Goal: Task Accomplishment & Management: Manage account settings

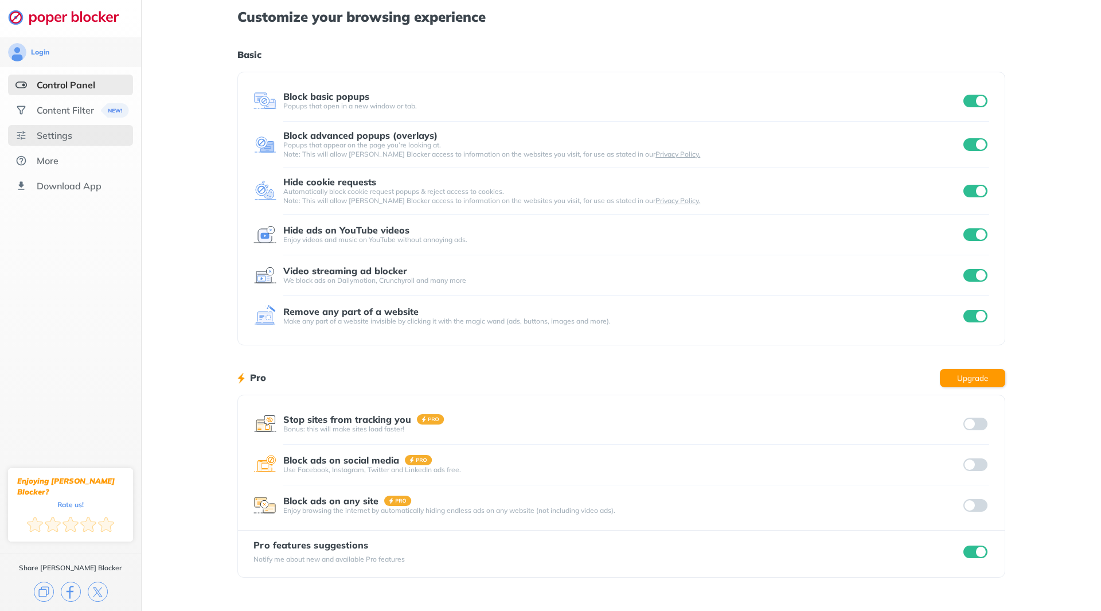
click at [47, 136] on div "Settings" at bounding box center [55, 135] width 36 height 11
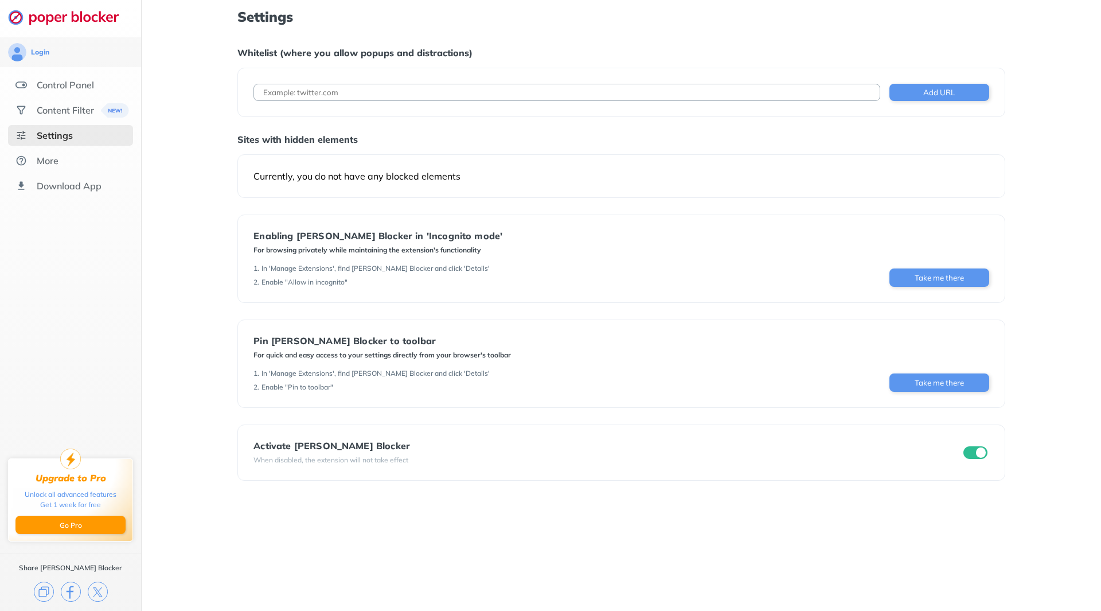
click at [349, 92] on input at bounding box center [566, 92] width 626 height 17
type input "[DOMAIN_NAME]"
click at [958, 92] on button "Add URL" at bounding box center [939, 92] width 100 height 17
